Goal: Task Accomplishment & Management: Use online tool/utility

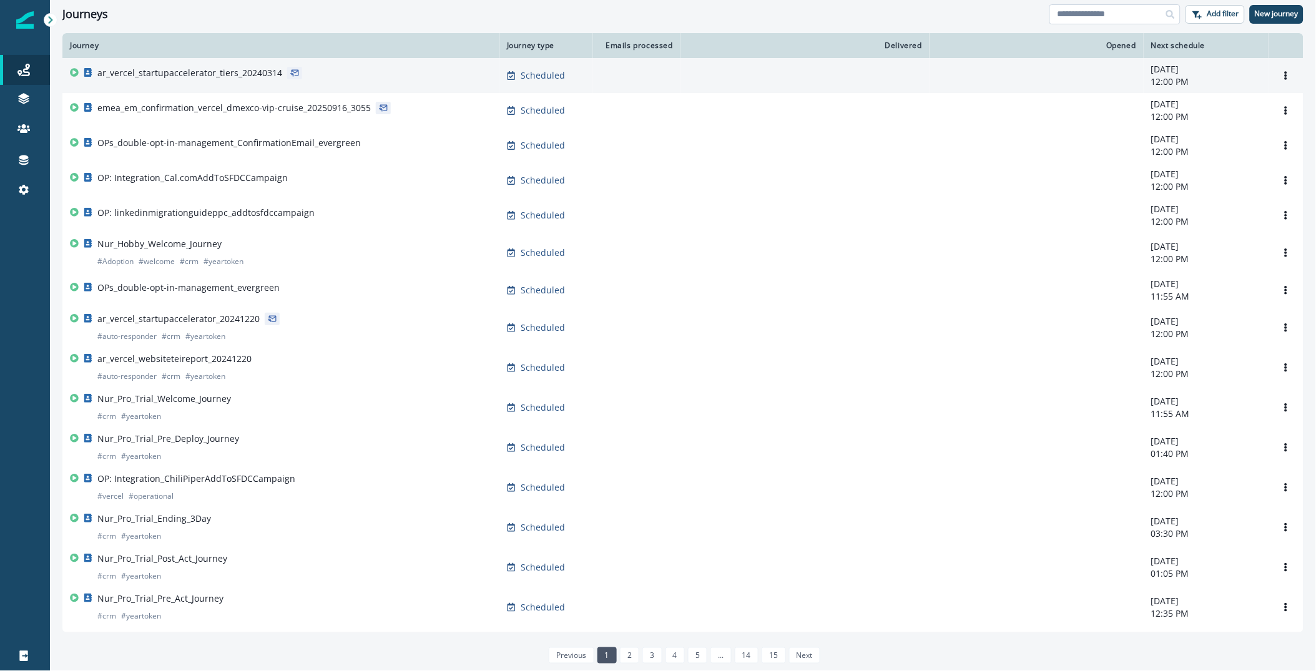
click at [1113, 20] on input at bounding box center [1115, 14] width 131 height 20
type input "**"
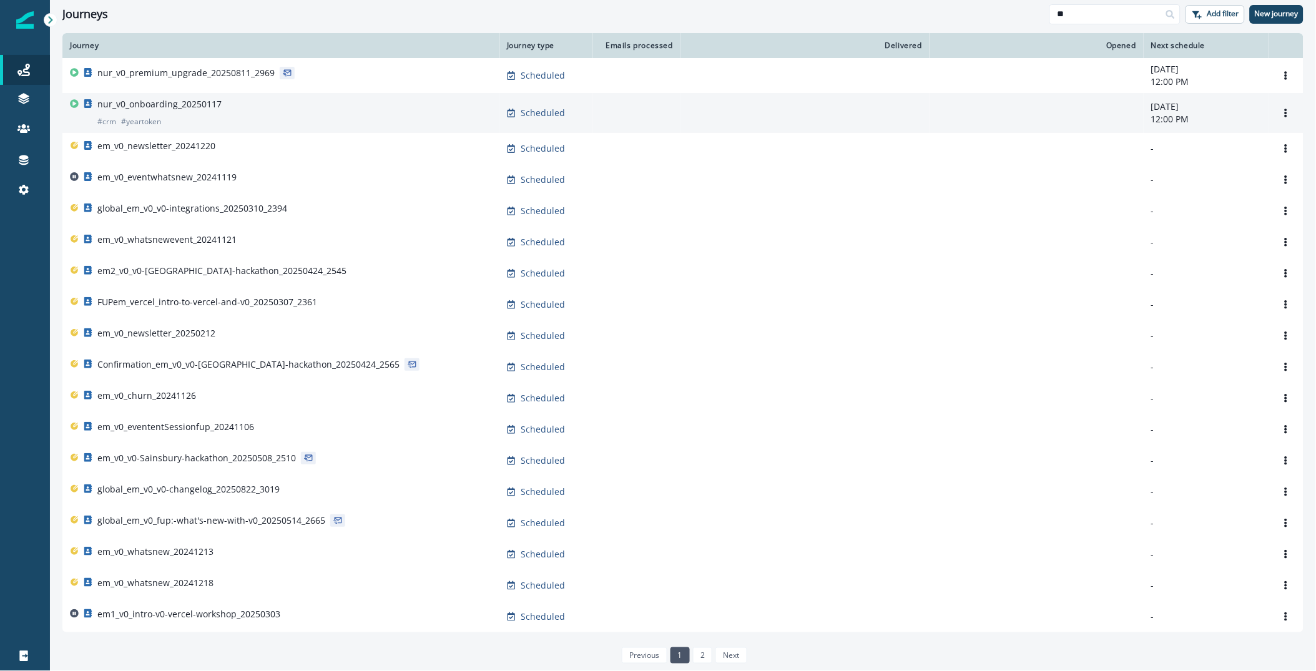
click at [174, 106] on p "nur_v0_onboarding_20250117" at bounding box center [159, 104] width 124 height 12
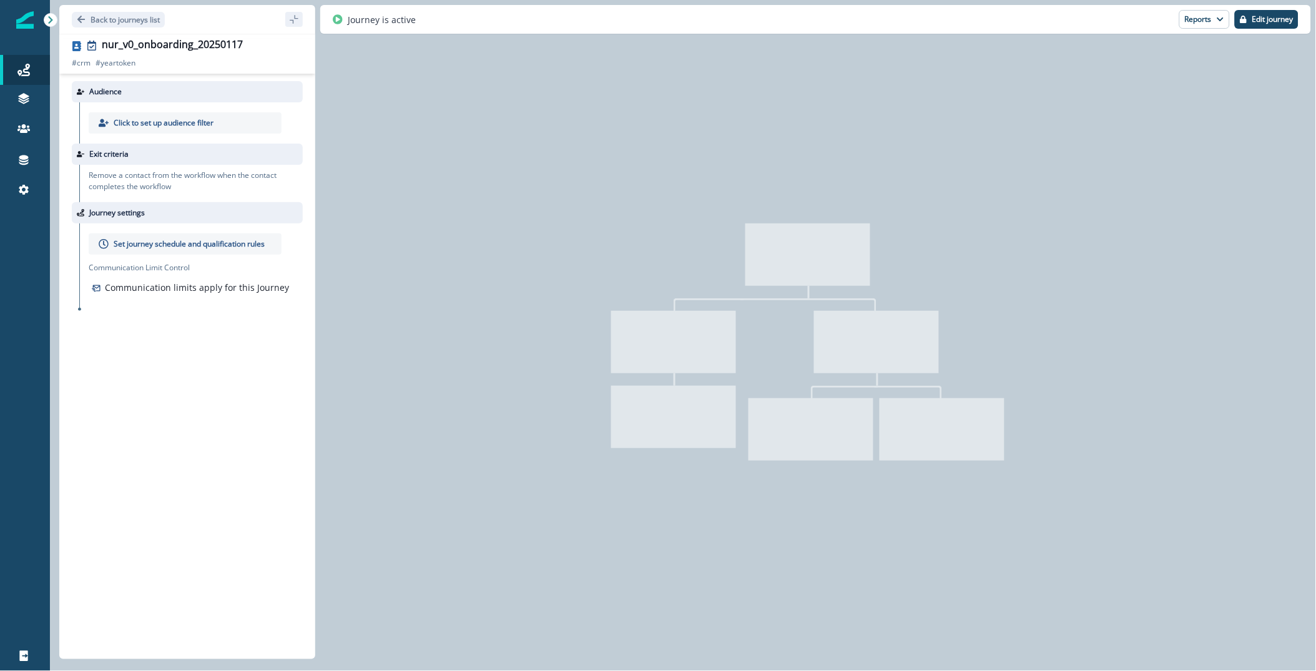
type input "**********"
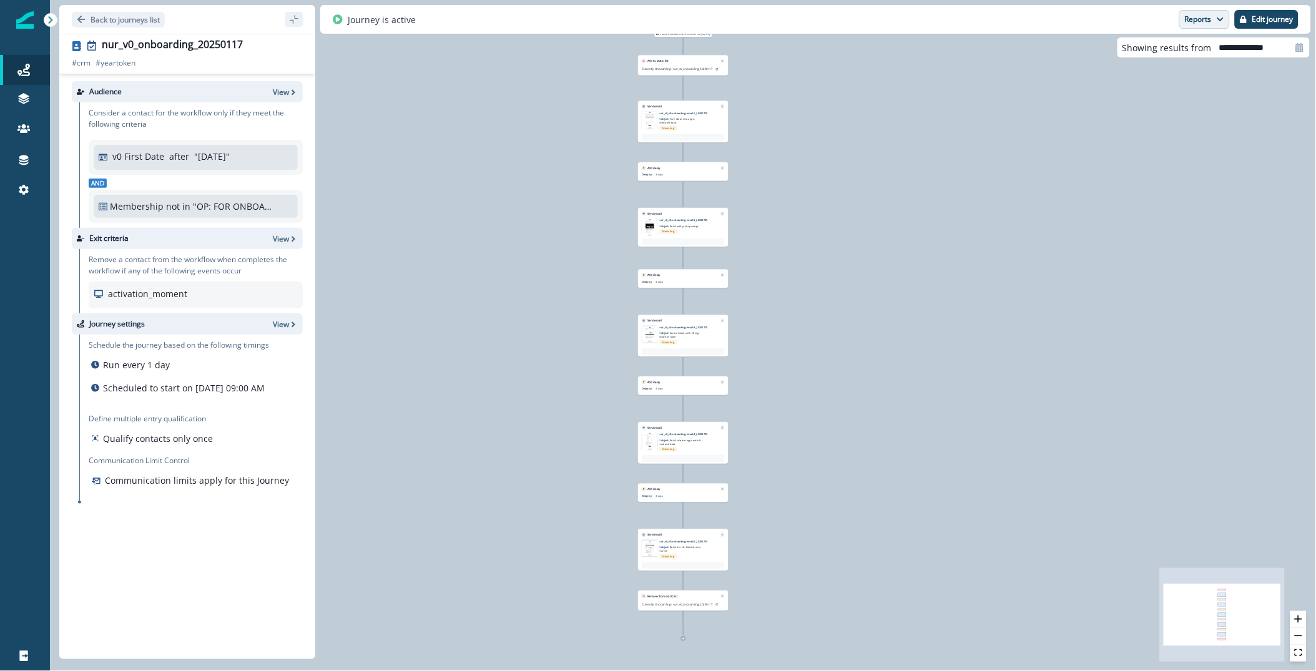
click at [1208, 16] on button "Reports" at bounding box center [1204, 19] width 51 height 19
click at [1160, 52] on p "Email Report" at bounding box center [1138, 50] width 61 height 15
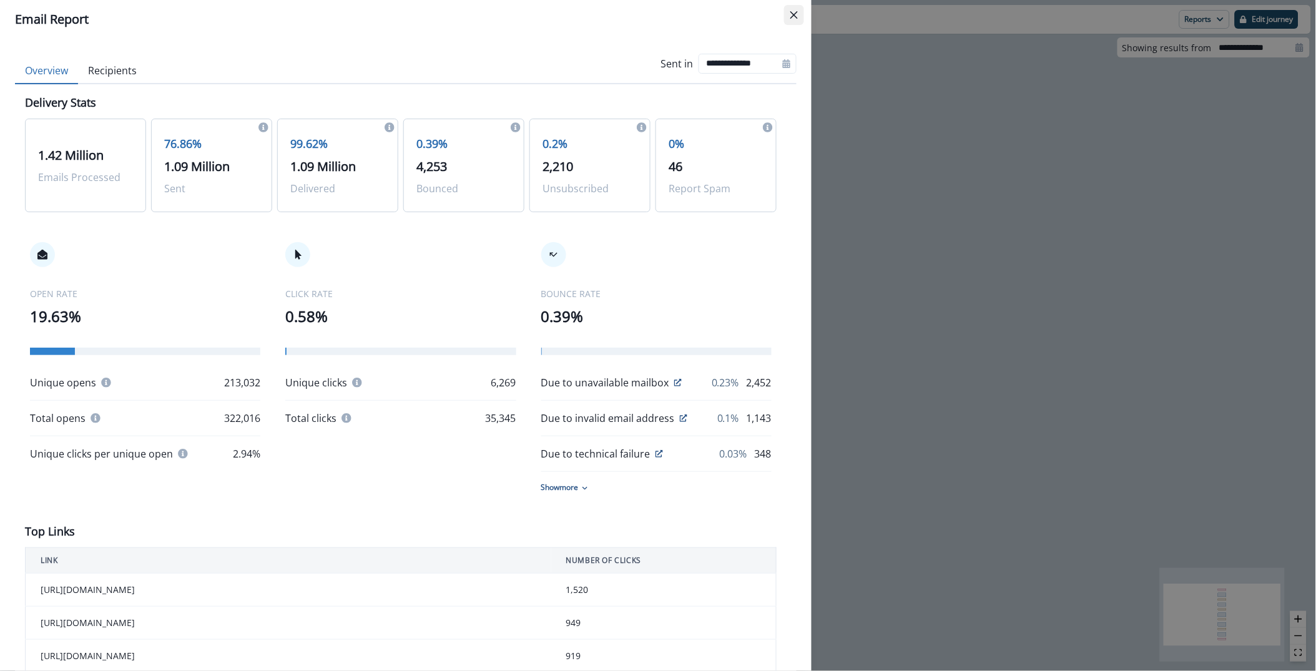
click at [799, 16] on button "Close" at bounding box center [794, 15] width 20 height 20
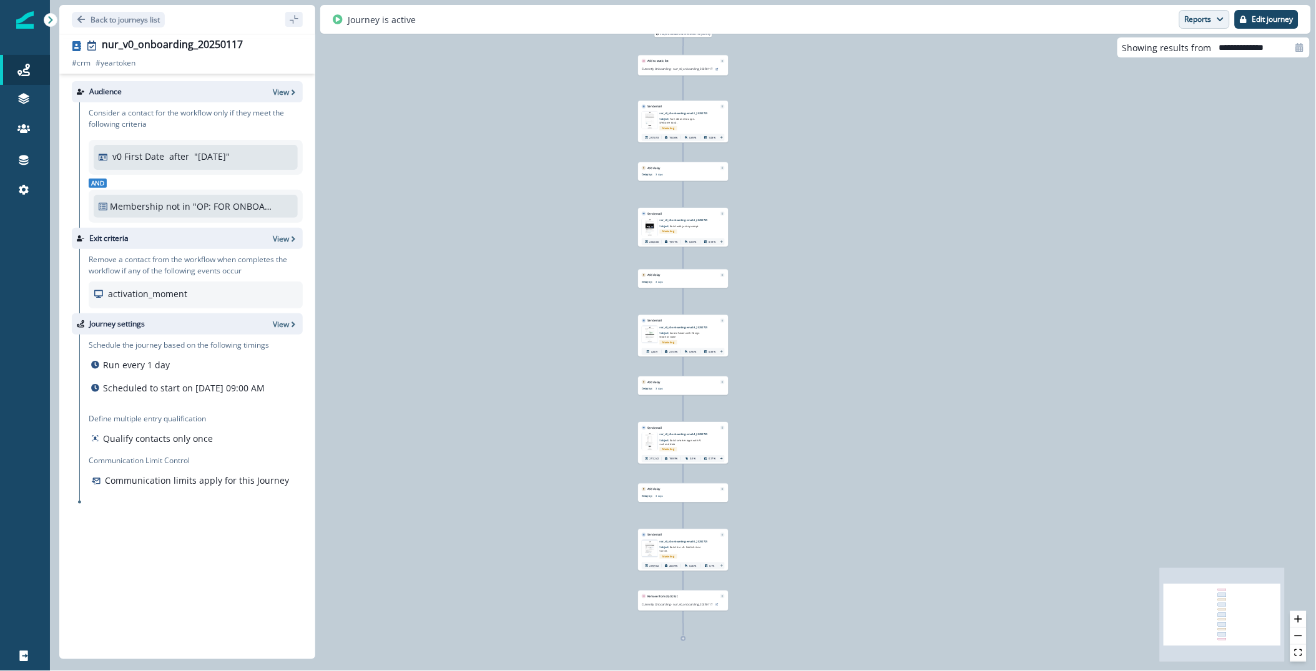
click at [1210, 13] on button "Reports" at bounding box center [1204, 19] width 51 height 19
click at [1162, 76] on p "Journey Member Report" at bounding box center [1165, 73] width 114 height 15
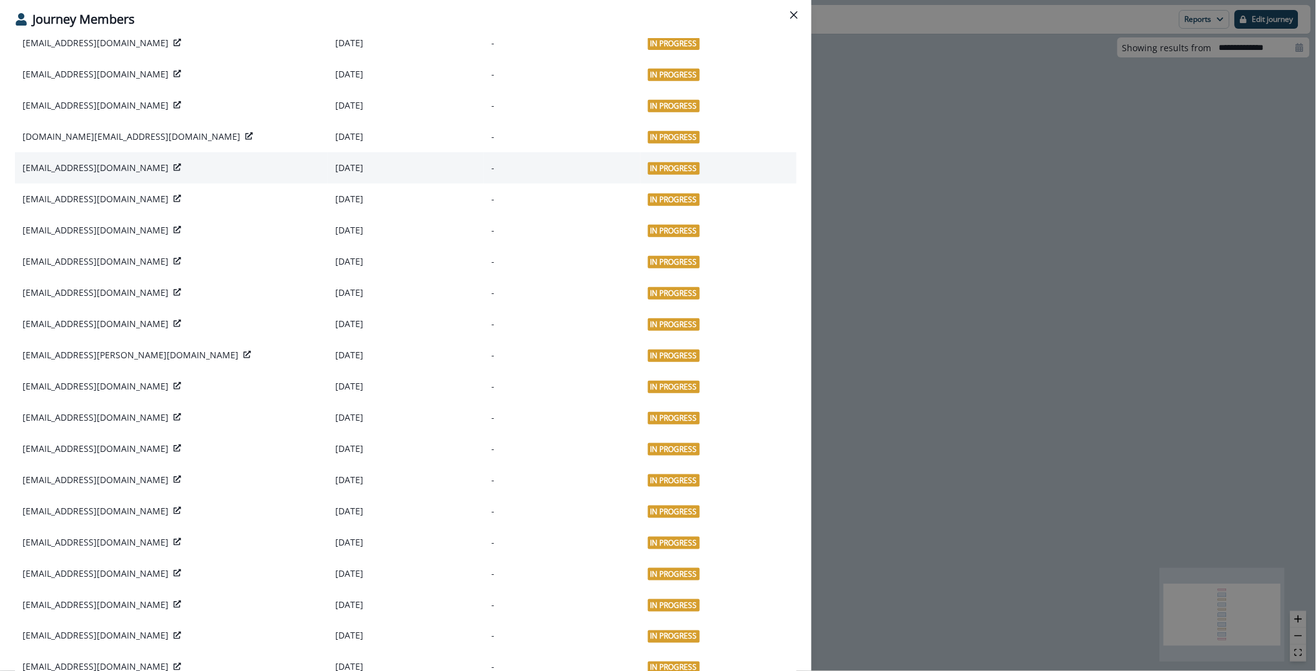
scroll to position [466, 0]
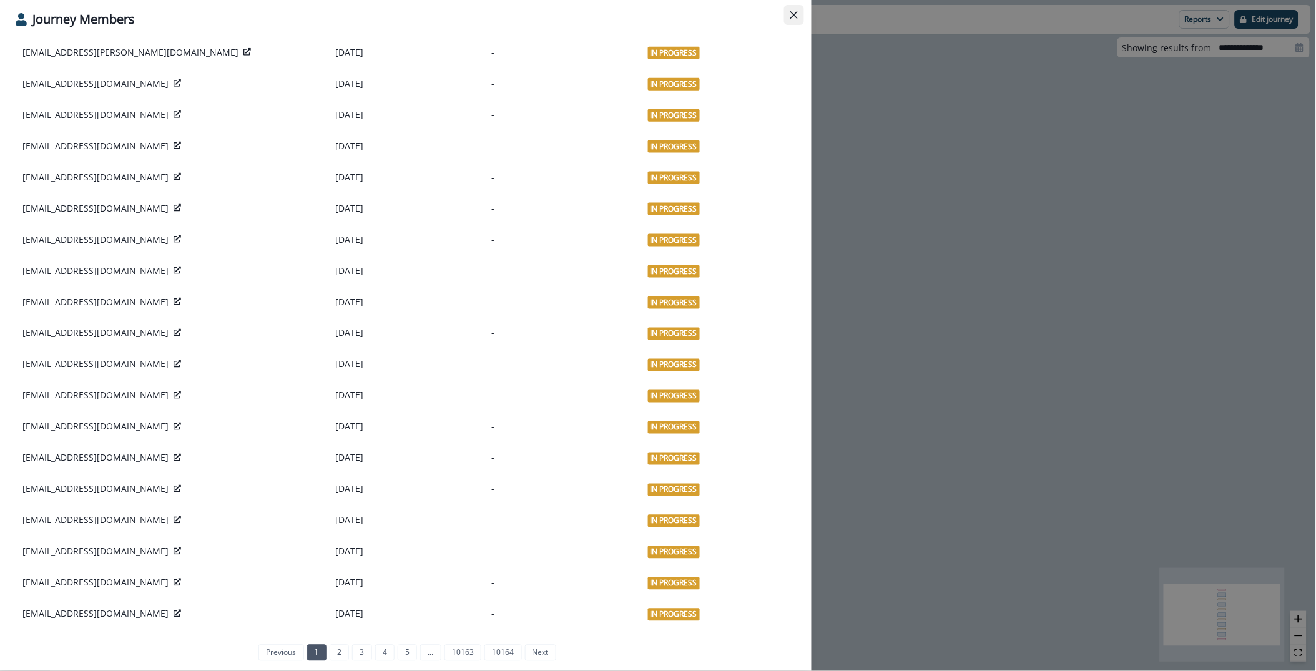
click at [795, 14] on icon "Close" at bounding box center [793, 14] width 7 height 7
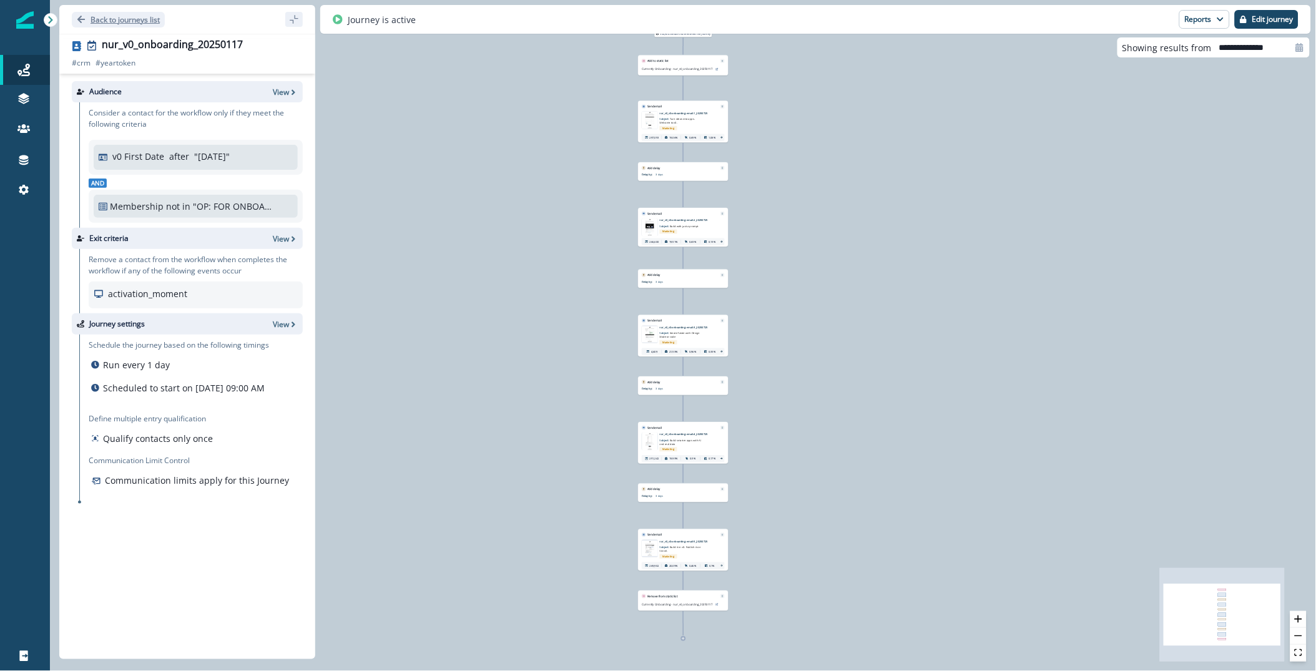
click at [115, 21] on p "Back to journeys list" at bounding box center [125, 19] width 69 height 11
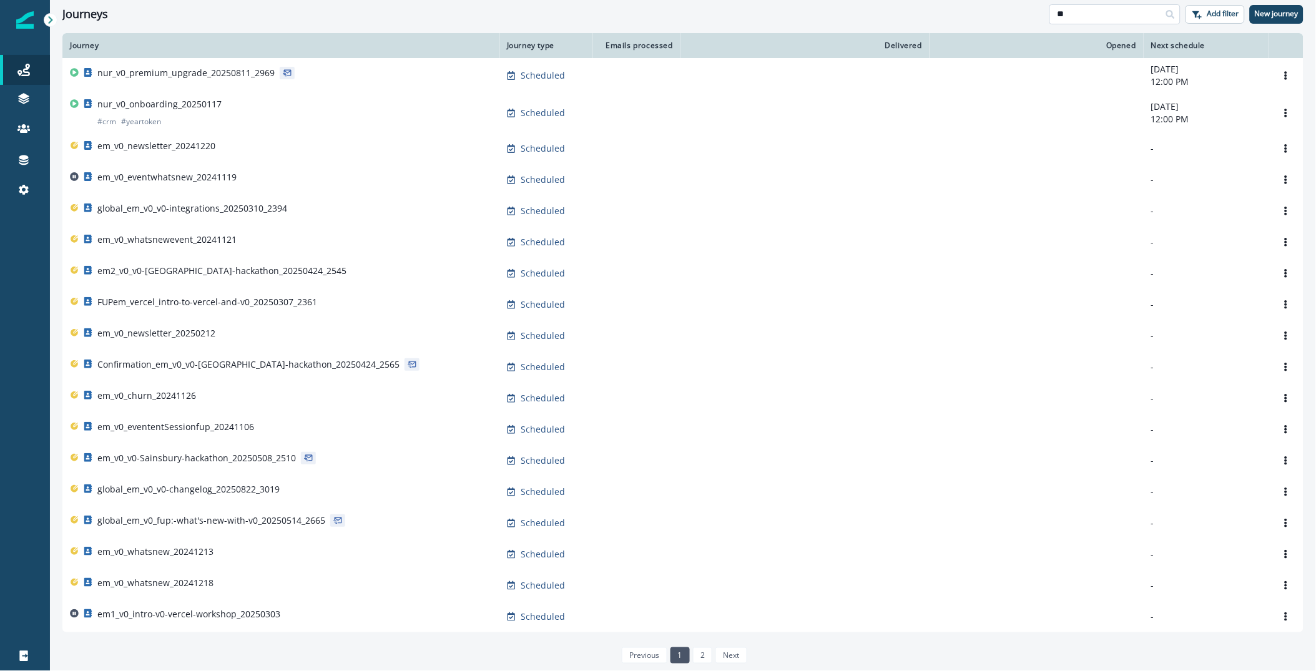
click at [1086, 9] on input "**" at bounding box center [1115, 14] width 131 height 20
type input "***"
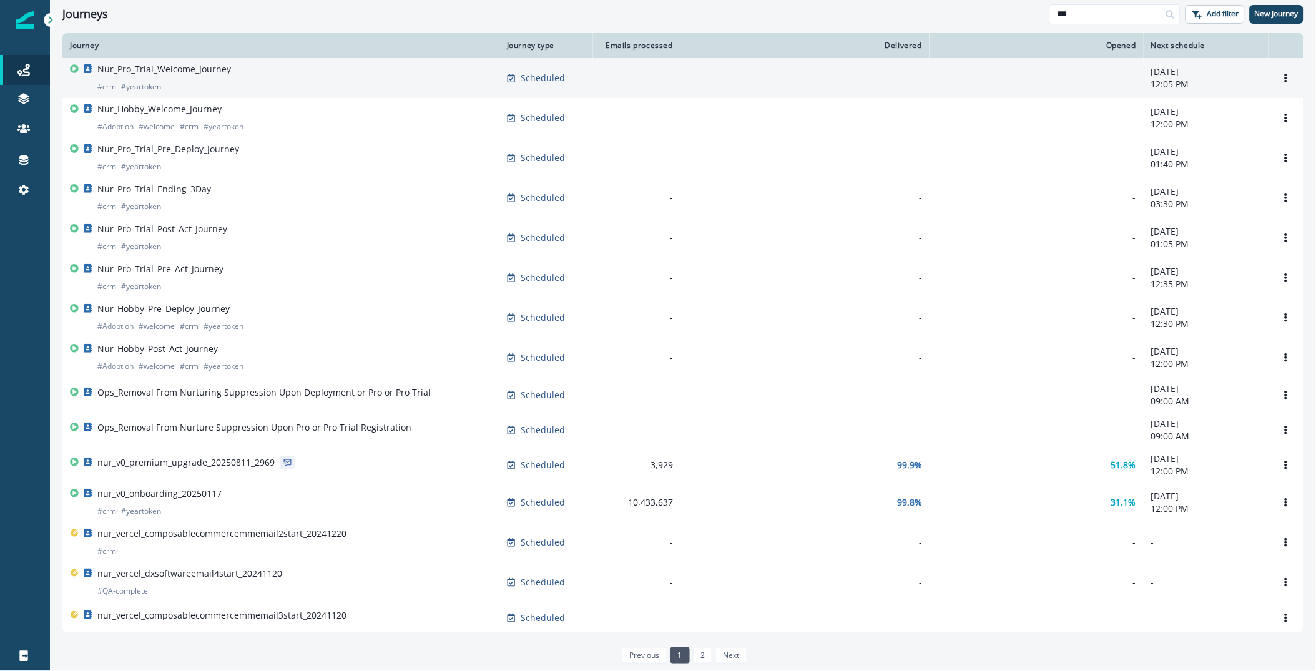
click at [158, 74] on p "Nur_Pro_Trial_Welcome_Journey" at bounding box center [164, 69] width 134 height 12
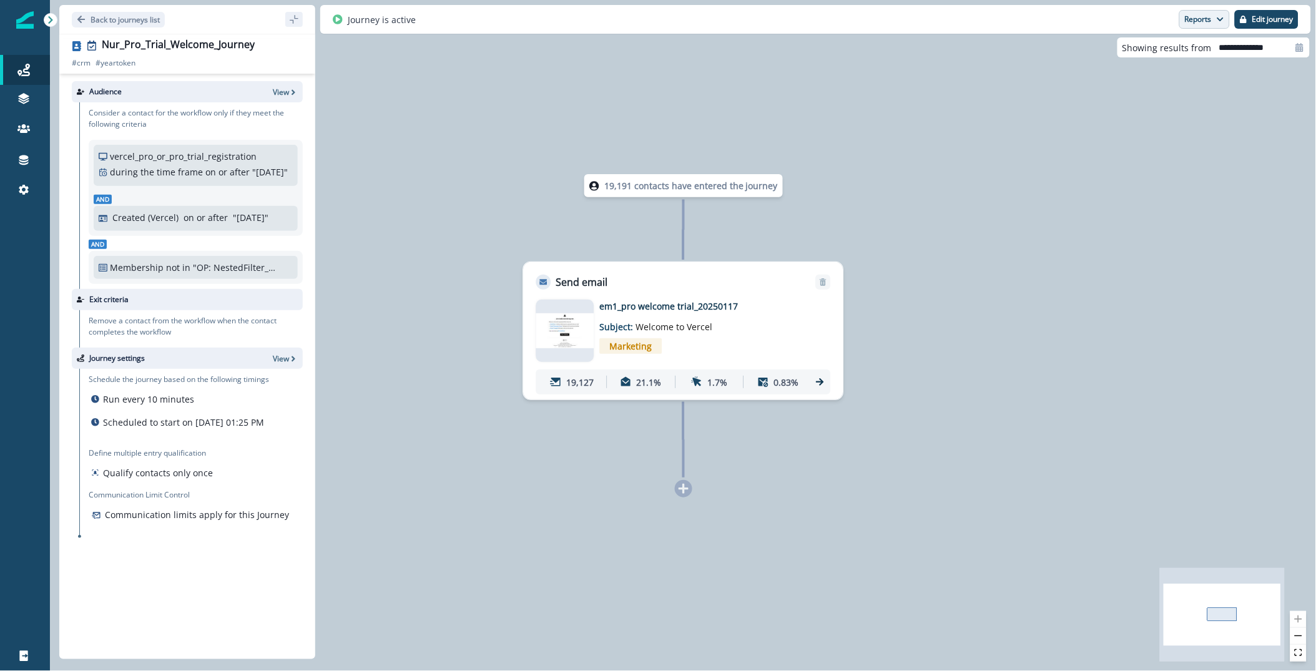
click at [1201, 17] on button "Reports" at bounding box center [1204, 19] width 51 height 19
click at [1146, 54] on p "Email Report" at bounding box center [1138, 50] width 61 height 15
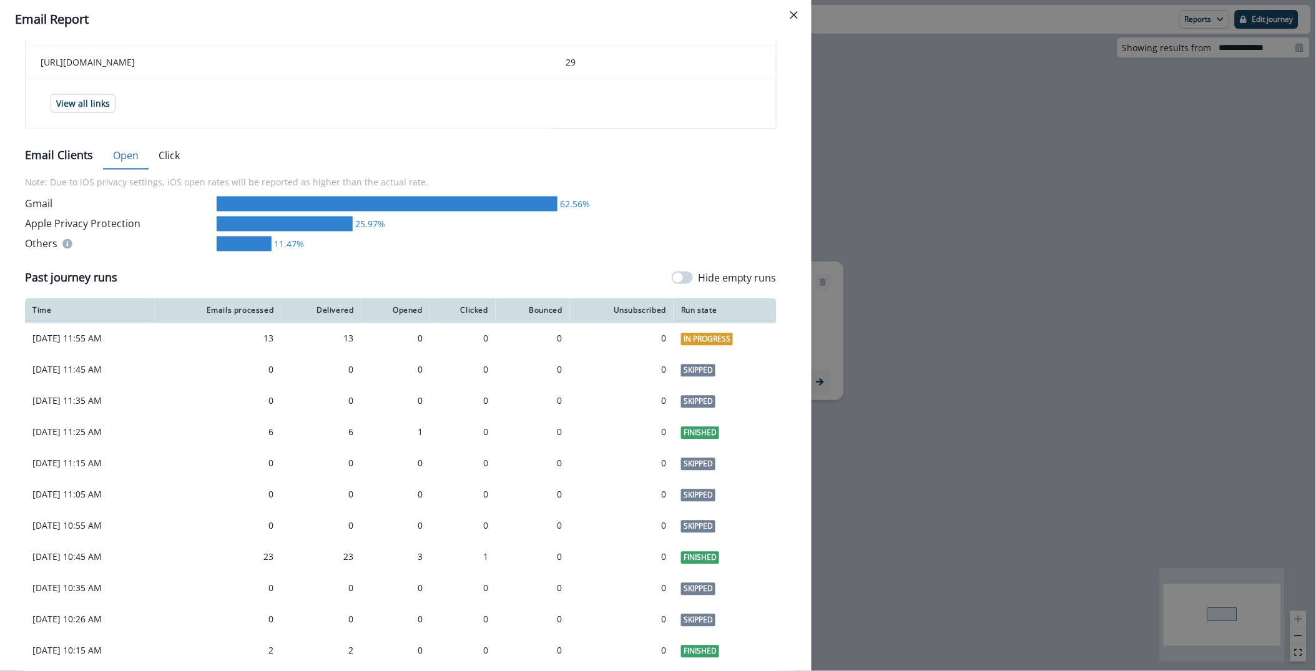
scroll to position [674, 0]
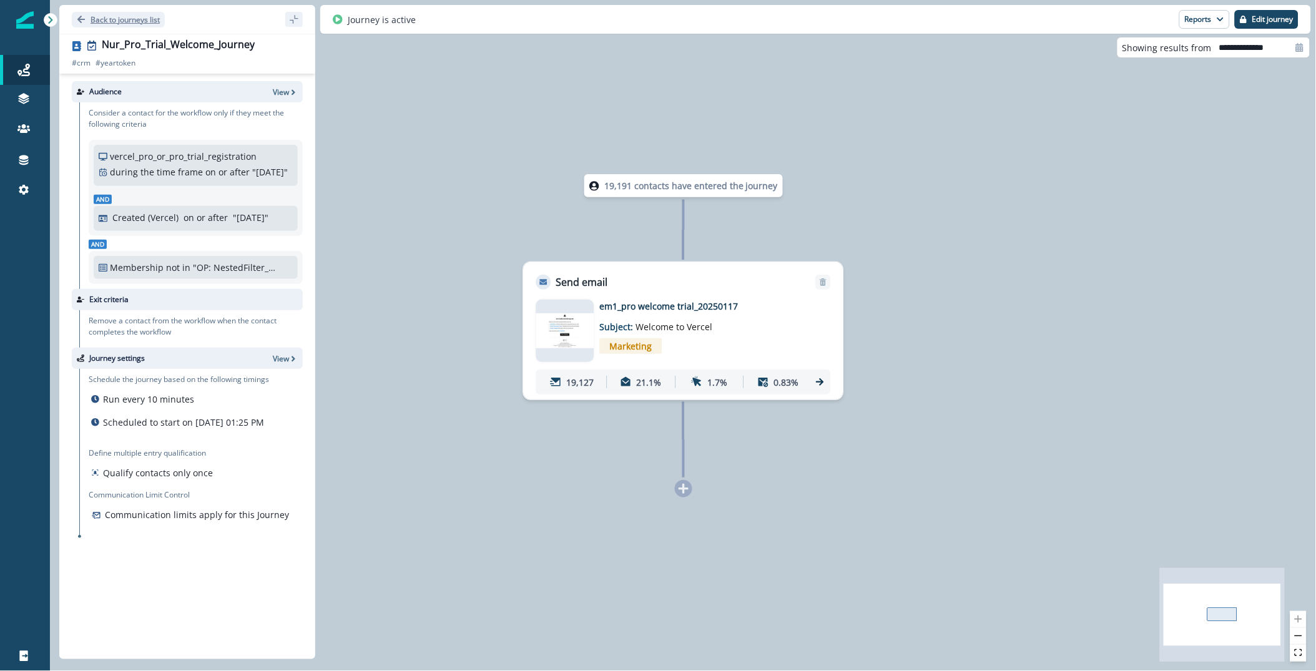
click at [135, 15] on p "Back to journeys list" at bounding box center [125, 19] width 69 height 11
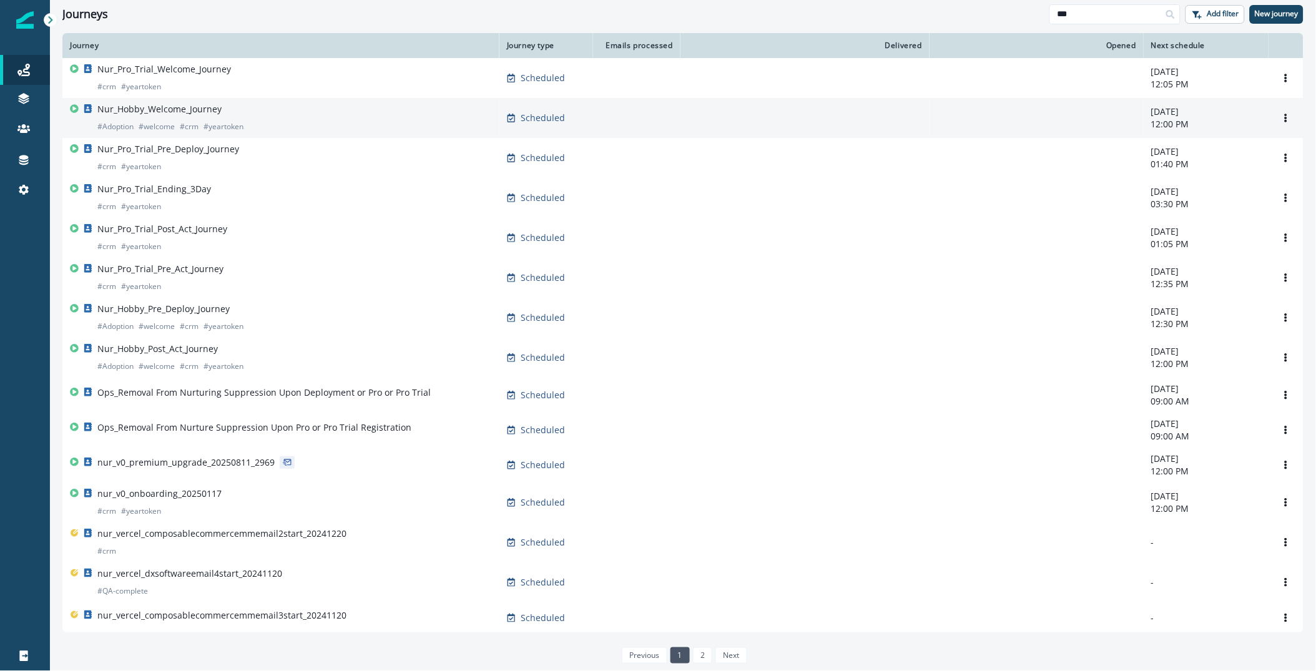
click at [142, 107] on p "Nur_Hobby_Welcome_Journey" at bounding box center [159, 109] width 124 height 12
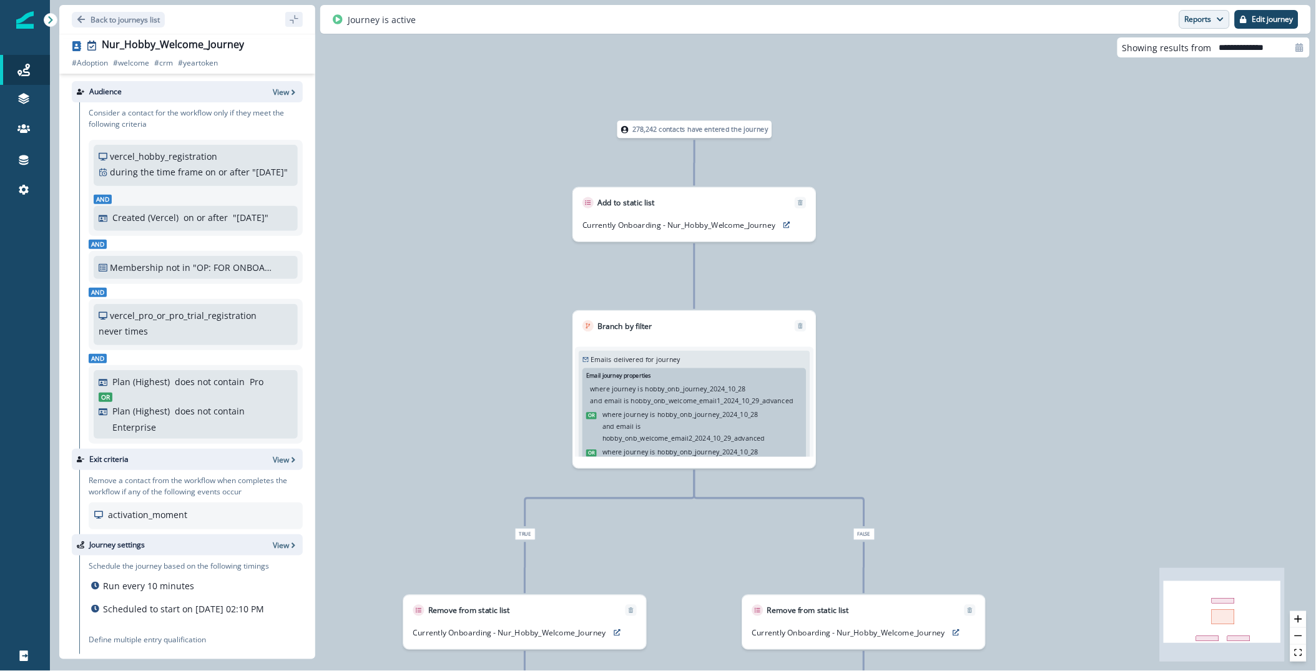
click at [1194, 17] on button "Reports" at bounding box center [1204, 19] width 51 height 19
click at [1152, 46] on p "Email Report" at bounding box center [1138, 50] width 61 height 15
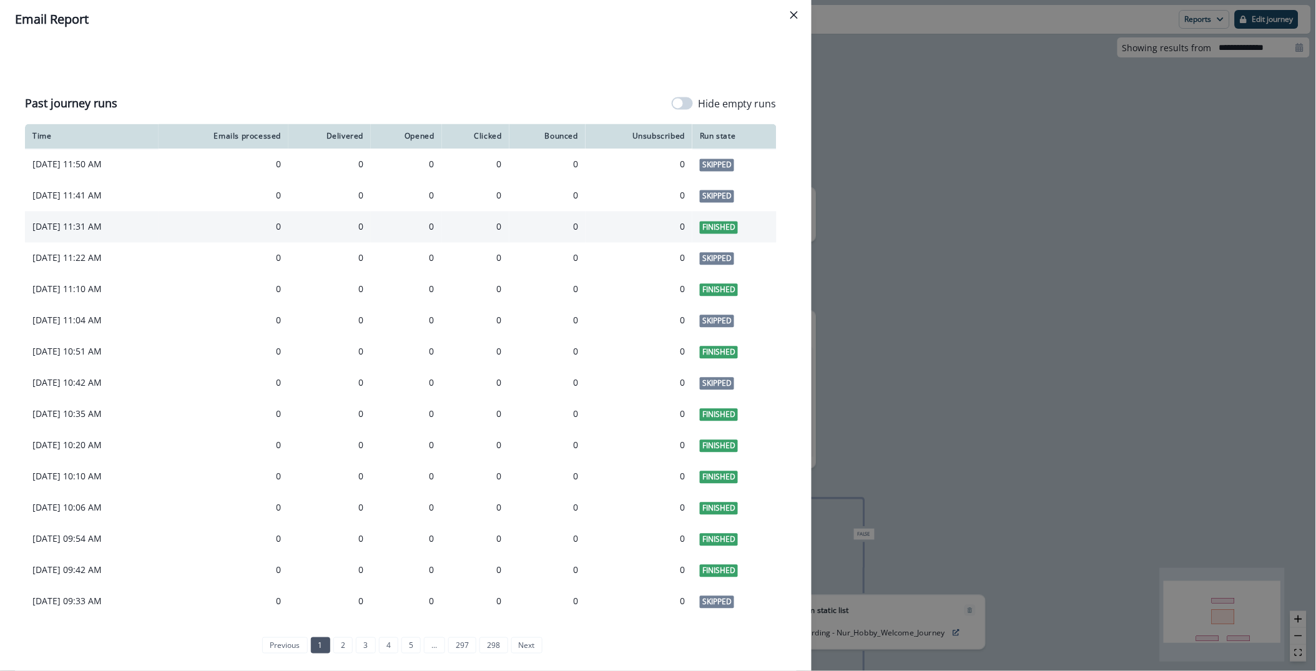
scroll to position [790, 0]
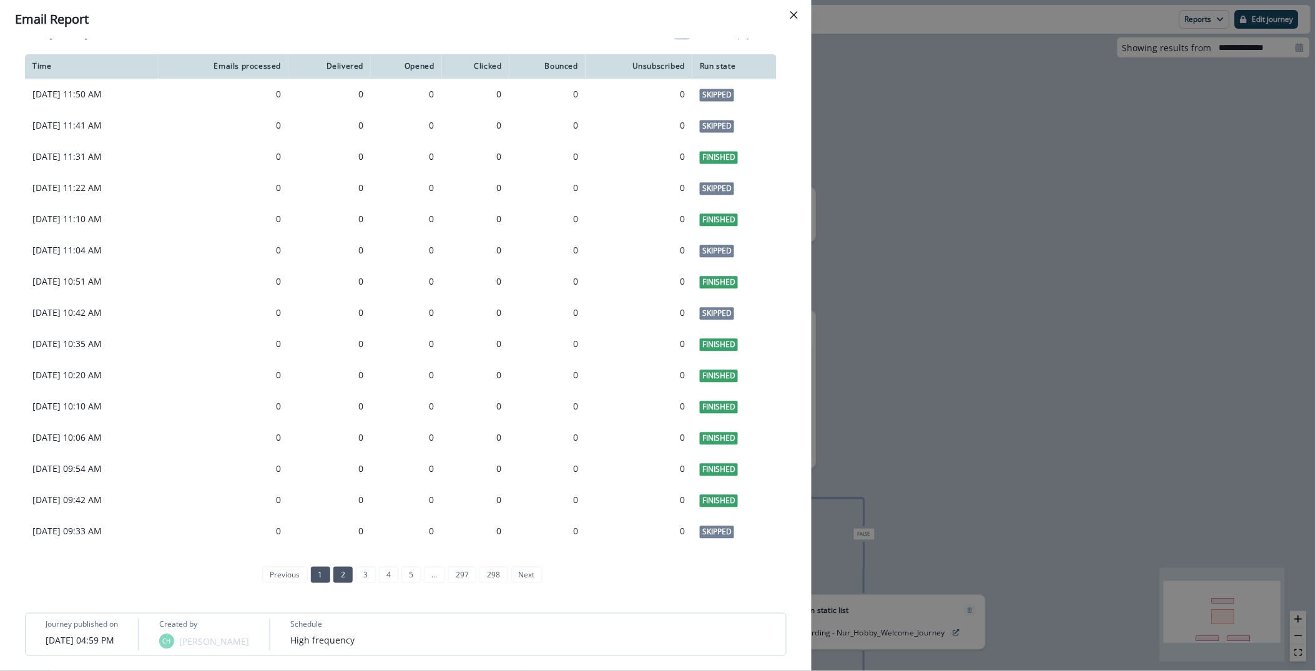
click at [344, 579] on link "2" at bounding box center [342, 575] width 19 height 16
click at [357, 576] on link "3" at bounding box center [354, 575] width 19 height 16
click at [426, 574] on link "6" at bounding box center [422, 575] width 19 height 16
click at [796, 15] on icon "Close" at bounding box center [793, 14] width 7 height 7
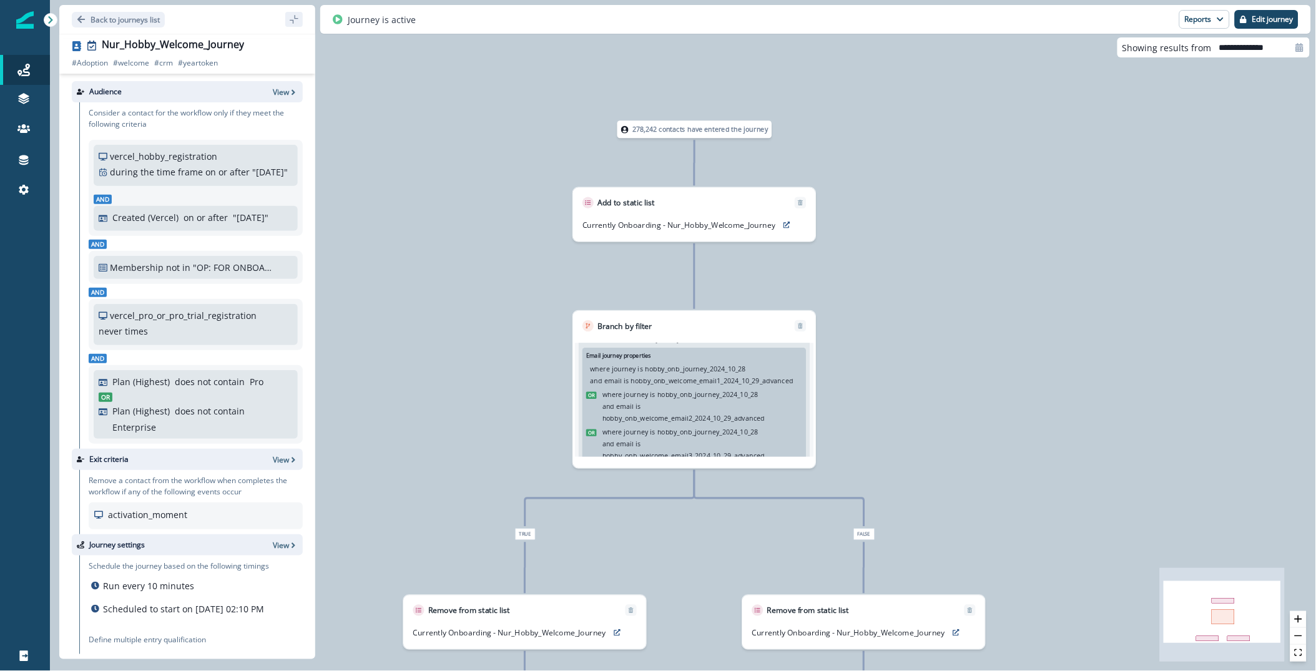
scroll to position [0, 0]
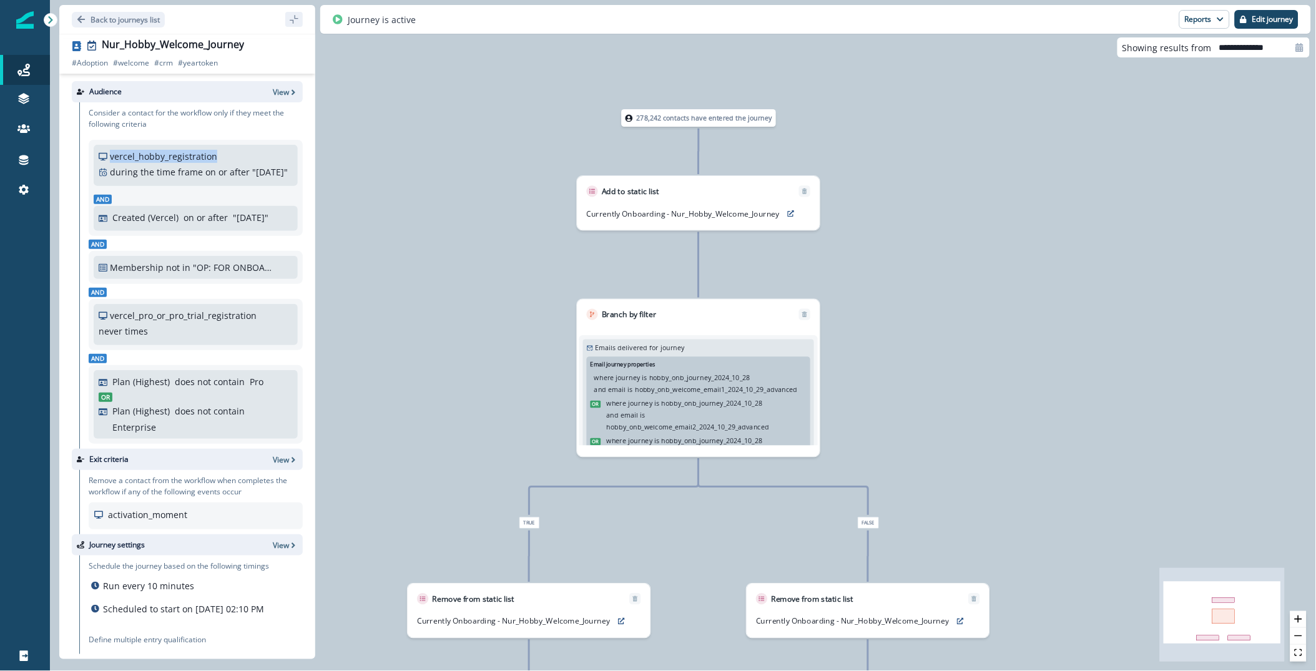
drag, startPoint x: 107, startPoint y: 154, endPoint x: 214, endPoint y: 153, distance: 106.2
click at [214, 153] on div "vercel_hobby_registration" at bounding box center [158, 156] width 119 height 13
copy p "vercel_hobby_registration"
click at [226, 154] on div "vercel_hobby_registration during the time frame on or after " [DATE] "" at bounding box center [196, 164] width 194 height 29
